Goal: Information Seeking & Learning: Learn about a topic

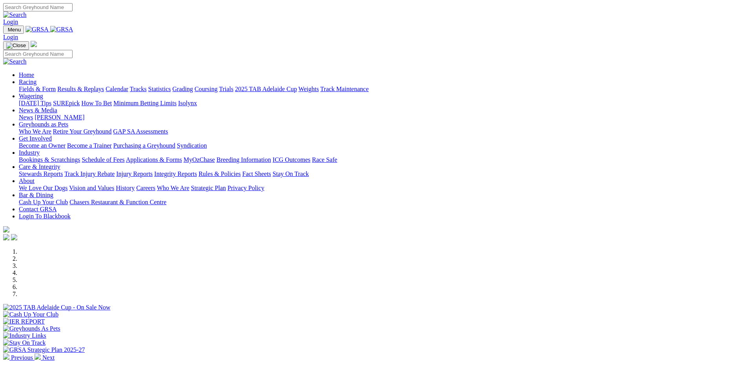
scroll to position [235, 0]
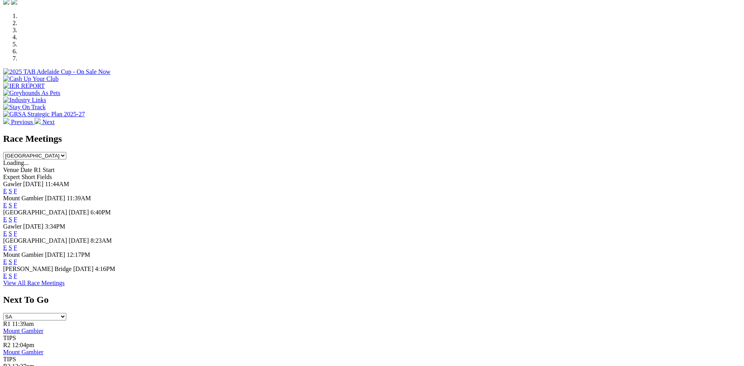
click at [17, 216] on link "F" at bounding box center [16, 219] width 4 height 7
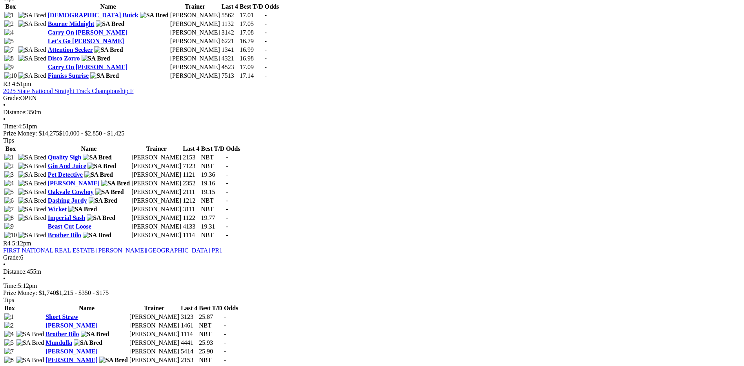
scroll to position [706, 0]
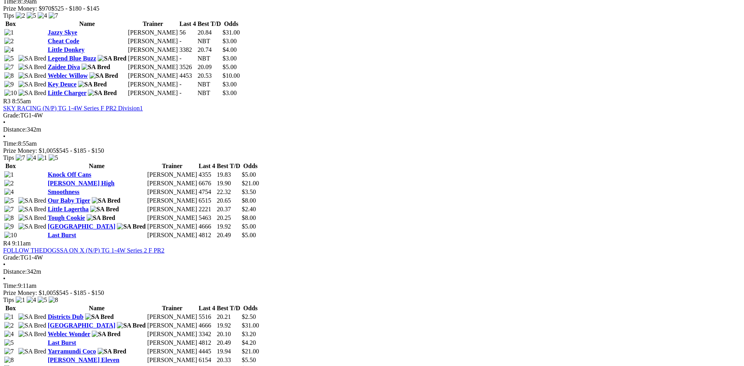
scroll to position [392, 0]
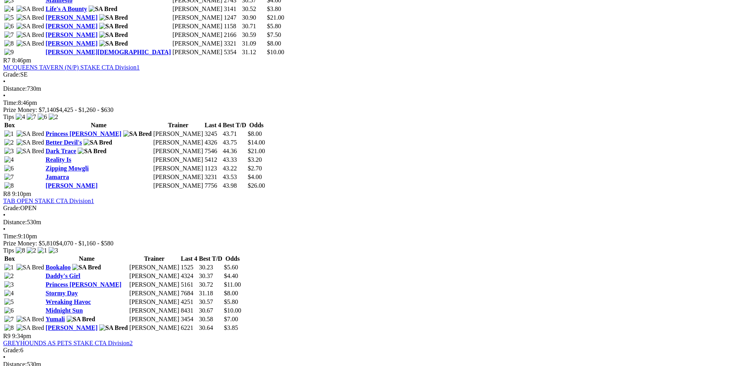
scroll to position [1216, 0]
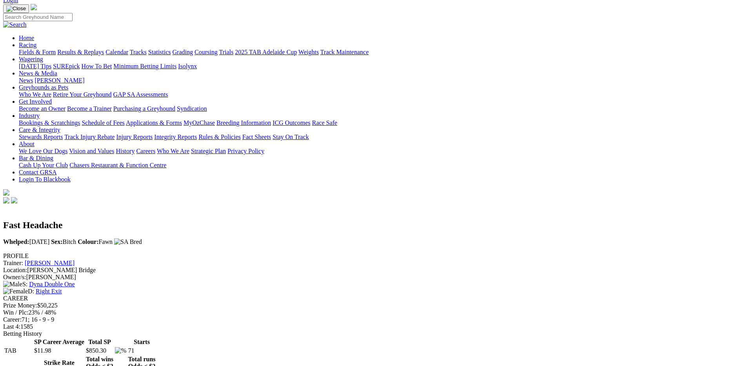
scroll to position [39, 0]
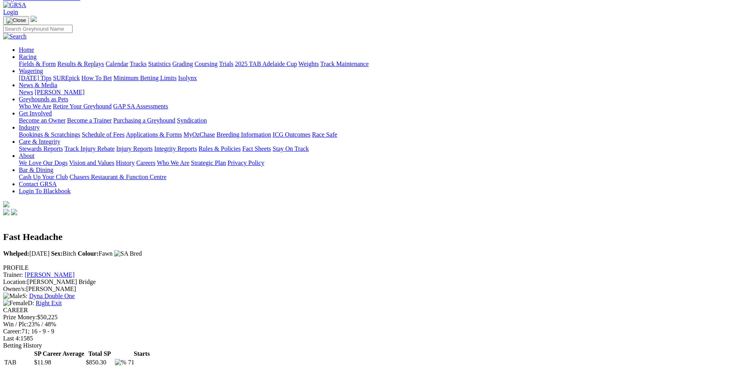
drag, startPoint x: 104, startPoint y: 49, endPoint x: 126, endPoint y: 55, distance: 23.1
drag, startPoint x: 110, startPoint y: 46, endPoint x: 123, endPoint y: 48, distance: 13.0
